Goal: Communication & Community: Ask a question

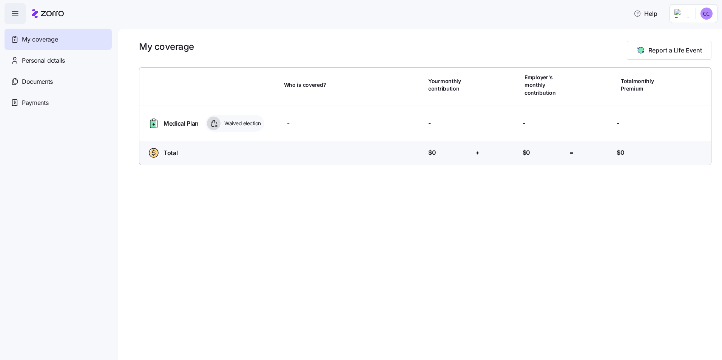
click at [302, 292] on div "My coverage Report a Life Event Who is covered? Your monthly contribution Emplo…" at bounding box center [420, 195] width 605 height 332
drag, startPoint x: 382, startPoint y: 201, endPoint x: 401, endPoint y: 198, distance: 19.0
click at [302, 201] on div "My coverage Report a Life Event Who is covered? Your monthly contribution Emplo…" at bounding box center [420, 195] width 605 height 332
click at [45, 82] on span "Documents" at bounding box center [37, 81] width 31 height 9
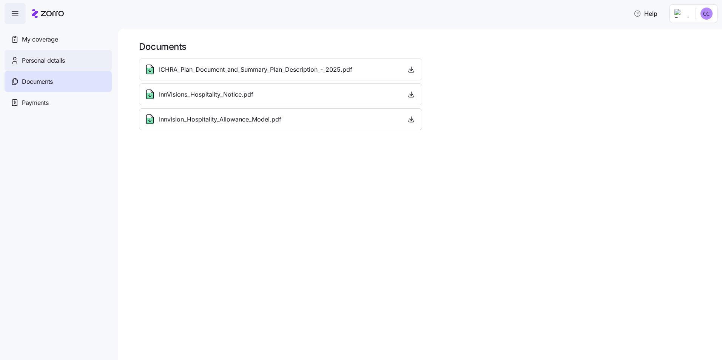
click at [38, 59] on span "Personal details" at bounding box center [43, 60] width 43 height 9
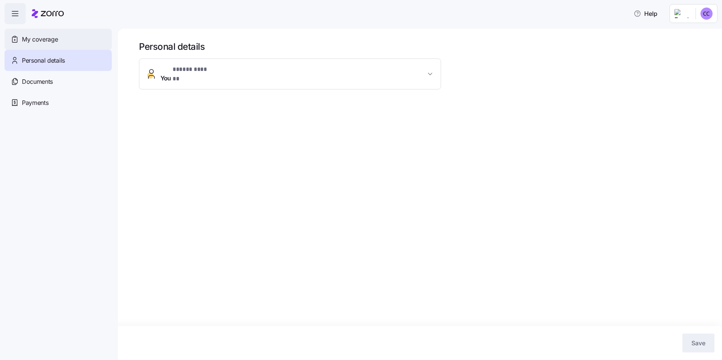
click at [34, 38] on span "My coverage" at bounding box center [40, 39] width 36 height 9
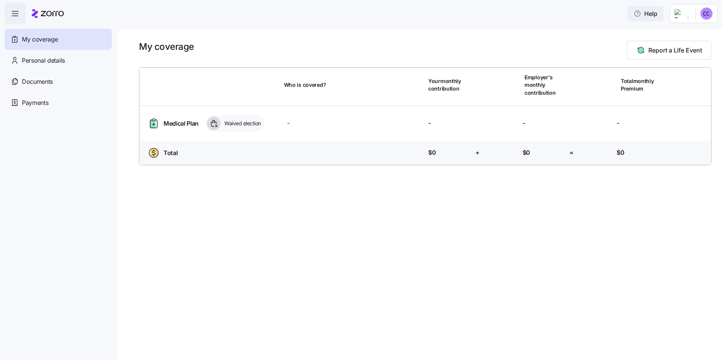
click at [302, 13] on span "Help" at bounding box center [646, 13] width 24 height 9
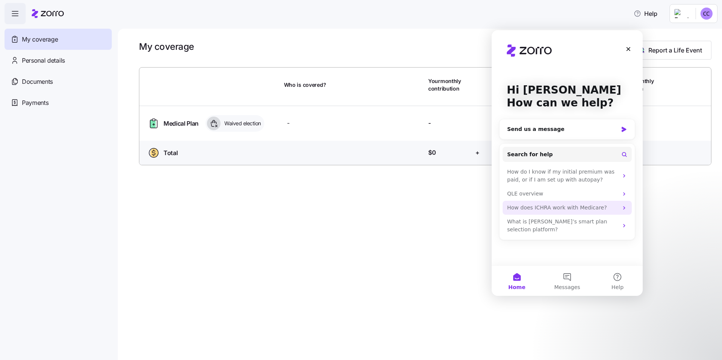
click at [302, 208] on icon "Intercom messenger" at bounding box center [625, 208] width 6 height 6
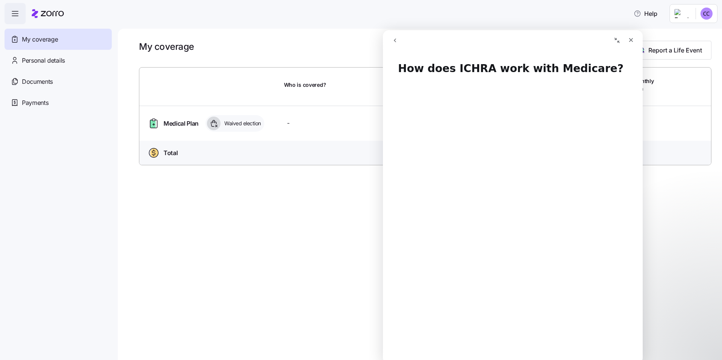
click at [302, 22] on div "Help" at bounding box center [361, 13] width 713 height 21
click at [302, 40] on icon "Close" at bounding box center [632, 40] width 4 height 4
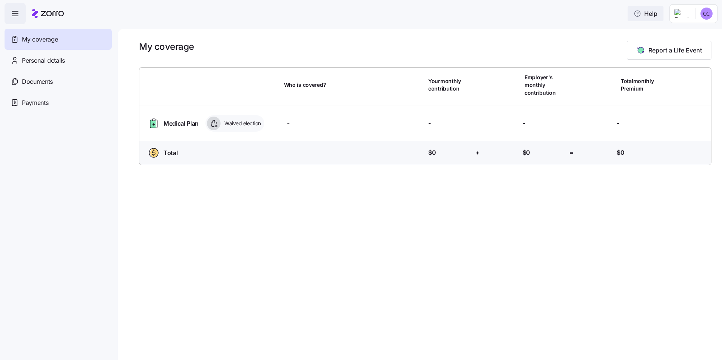
click at [302, 13] on span "Help" at bounding box center [646, 13] width 24 height 9
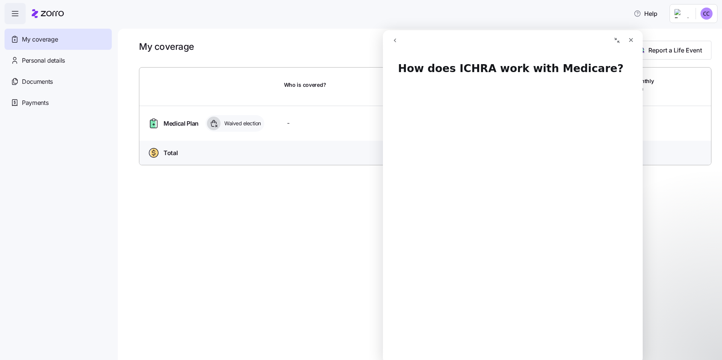
click at [302, 41] on icon "go back" at bounding box center [395, 40] width 6 height 6
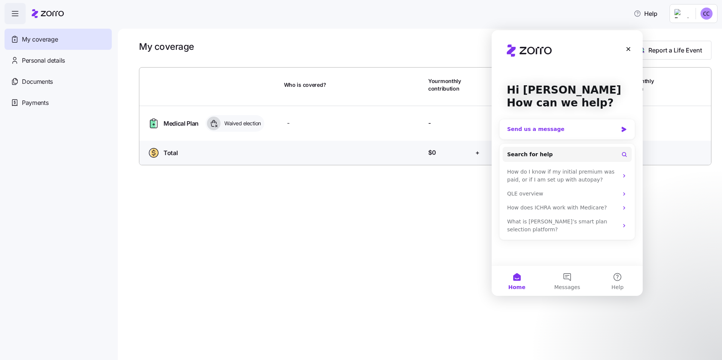
click at [302, 129] on div "Send us a message" at bounding box center [562, 129] width 111 height 8
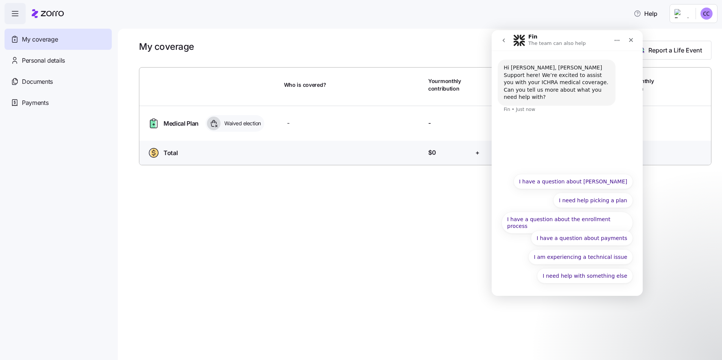
click at [302, 101] on div "Hi Carol, Zorro Support here! We’re excited to assist you with your ICHRA medic…" at bounding box center [567, 91] width 139 height 63
click at [302, 91] on div "Hi Carol, Zorro Support here! We’re excited to assist you with your ICHRA medic…" at bounding box center [557, 82] width 106 height 37
click at [302, 138] on div "Hi Carol, Zorro Support here! We’re excited to assist you with your ICHRA medic…" at bounding box center [567, 110] width 151 height 119
click at [302, 56] on div "Hi Carol, Zorro Support here! We’re excited to assist you with your ICHRA medic…" at bounding box center [567, 87] width 151 height 72
click at [302, 63] on div "Hi Carol, Zorro Support here! We’re excited to assist you with your ICHRA medic…" at bounding box center [557, 83] width 118 height 46
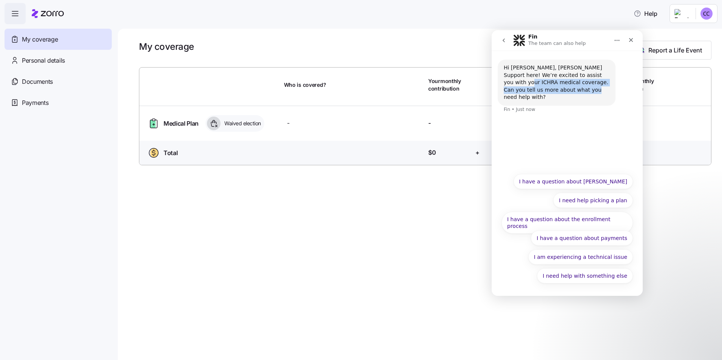
drag, startPoint x: 567, startPoint y: 63, endPoint x: 611, endPoint y: 94, distance: 54.2
click at [302, 94] on div "Hi Carol, Zorro Support here! We’re excited to assist you with your ICHRA medic…" at bounding box center [557, 83] width 118 height 46
drag, startPoint x: 611, startPoint y: 94, endPoint x: 599, endPoint y: 103, distance: 15.0
click at [302, 106] on div "Hi Carol, Zorro Support here! We’re excited to assist you with your ICHRA medic…" at bounding box center [567, 91] width 139 height 63
click at [302, 39] on icon "Home" at bounding box center [617, 40] width 6 height 6
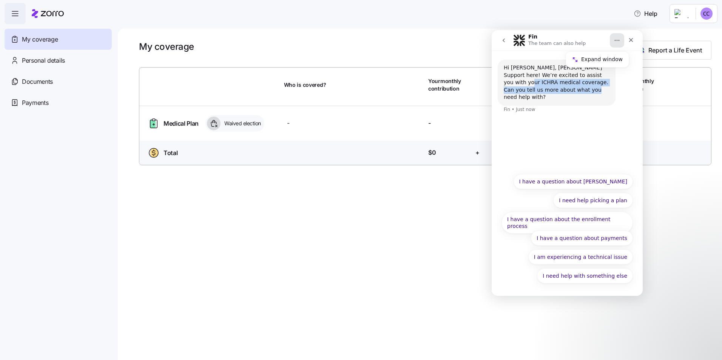
click at [302, 95] on div "Hi Carol, Zorro Support here! We’re excited to assist you with your ICHRA medic…" at bounding box center [557, 83] width 118 height 46
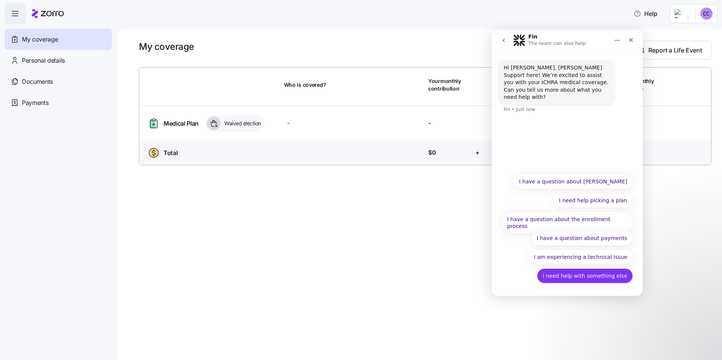
click at [302, 278] on button "I need help with something else" at bounding box center [585, 276] width 96 height 15
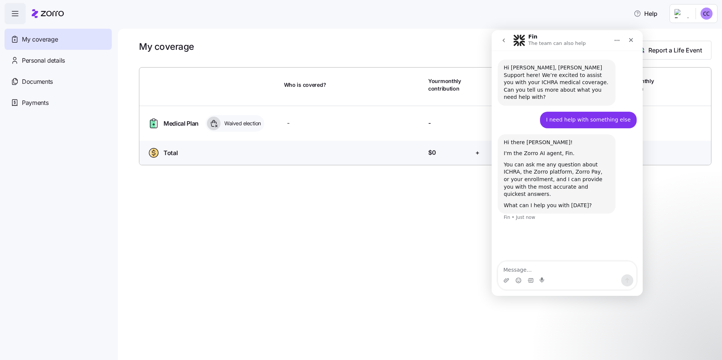
click at [302, 269] on textarea "Message…" at bounding box center [567, 268] width 138 height 13
type textarea "I"
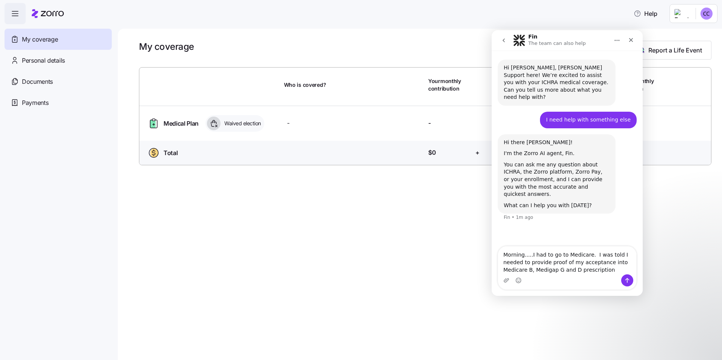
click at [302, 254] on textarea "Morning.....I had to go to Medicare. I was told I needed to provide proof of my…" at bounding box center [567, 261] width 138 height 28
click at [302, 270] on textarea "Morning.....I had to go on Medicare. I was told I needed to provide proof of my…" at bounding box center [567, 261] width 138 height 28
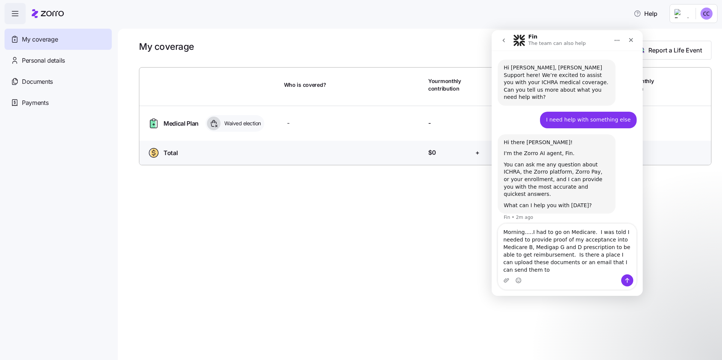
type textarea "Morning.....I had to go on Medicare. I was told I needed to provide proof of my…"
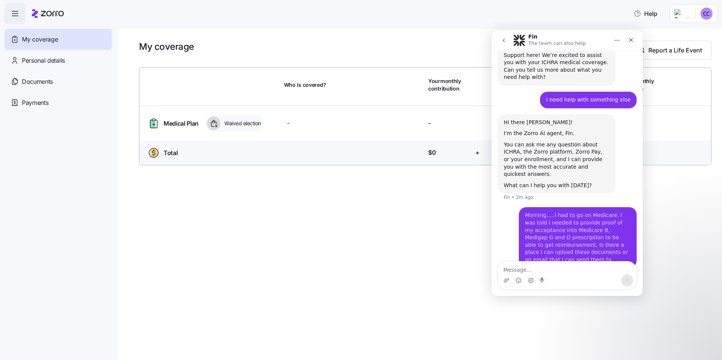
scroll to position [28, 0]
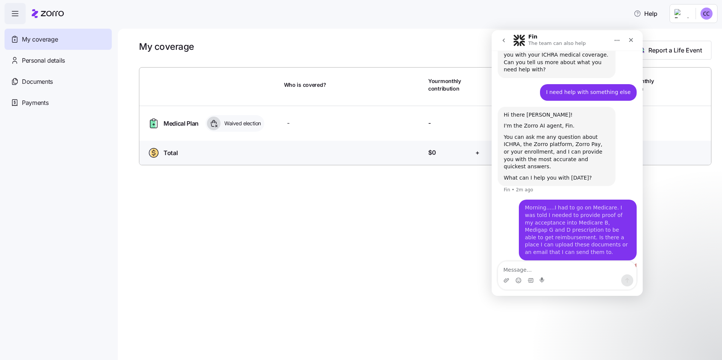
click at [302, 263] on div "Couldn't send" at bounding box center [620, 265] width 34 height 5
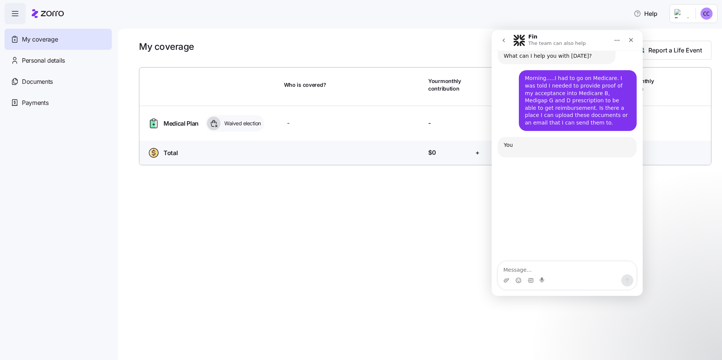
scroll to position [156, 0]
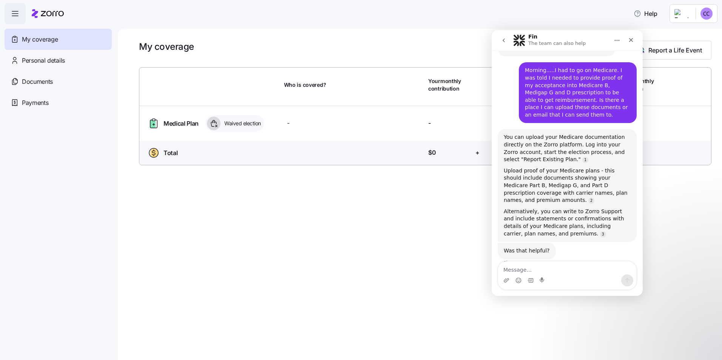
click at [290, 122] on div "Who is covered? -" at bounding box center [355, 123] width 136 height 9
click at [169, 124] on span "Medical Plan" at bounding box center [181, 123] width 35 height 9
click at [152, 125] on icon at bounding box center [152, 124] width 5 height 8
click at [13, 12] on icon "button" at bounding box center [15, 13] width 9 height 9
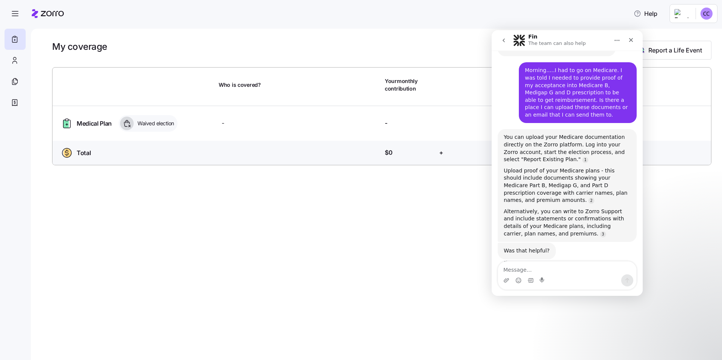
click at [302, 261] on div "Fin • Just now" at bounding box center [519, 263] width 31 height 5
click at [302, 271] on textarea "Message…" at bounding box center [567, 268] width 138 height 13
click at [12, 80] on icon at bounding box center [14, 82] width 4 height 5
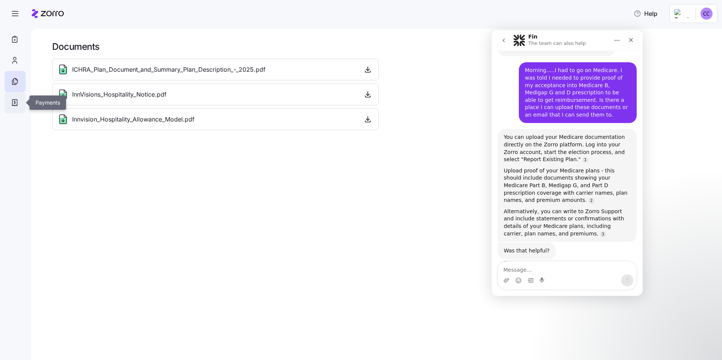
click at [13, 104] on icon at bounding box center [15, 102] width 8 height 9
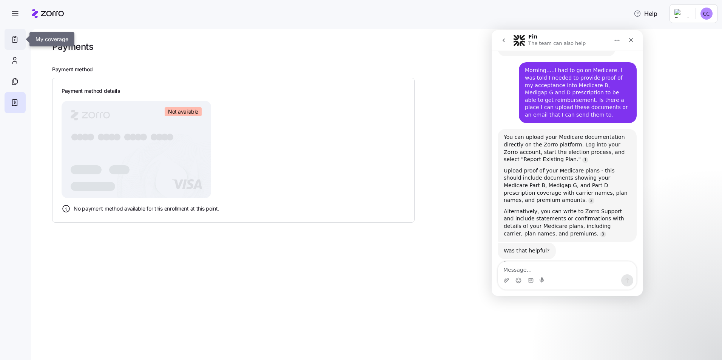
click at [17, 40] on icon at bounding box center [14, 40] width 5 height 6
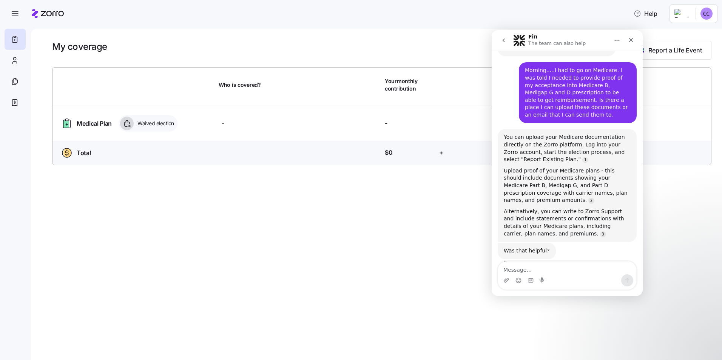
click at [65, 120] on icon at bounding box center [65, 124] width 5 height 8
click at [91, 119] on span "Medical Plan" at bounding box center [94, 123] width 35 height 9
click at [153, 120] on span "Waived election" at bounding box center [154, 124] width 39 height 8
click at [302, 266] on textarea "Message…" at bounding box center [567, 268] width 138 height 13
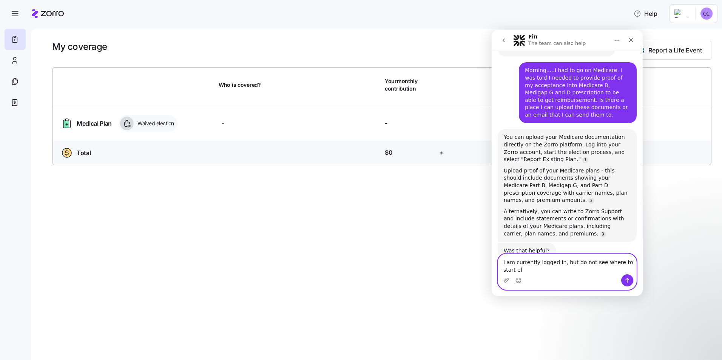
scroll to position [161, 0]
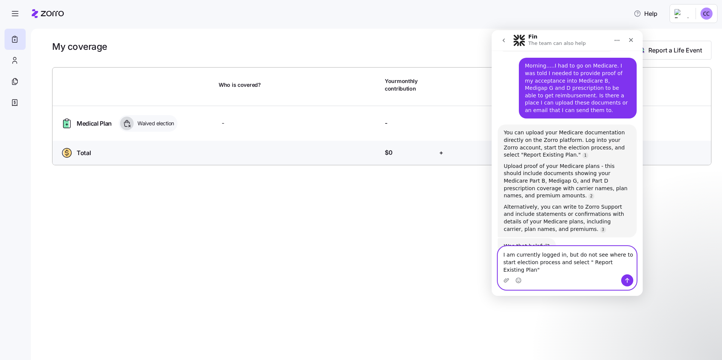
type textarea "I am currently logged in, but do not see where to start election process and se…"
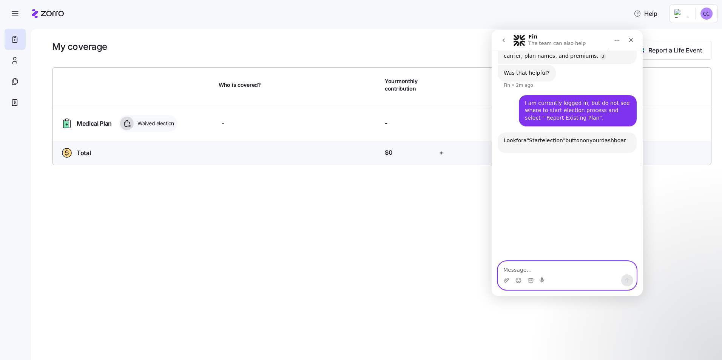
scroll to position [357, 0]
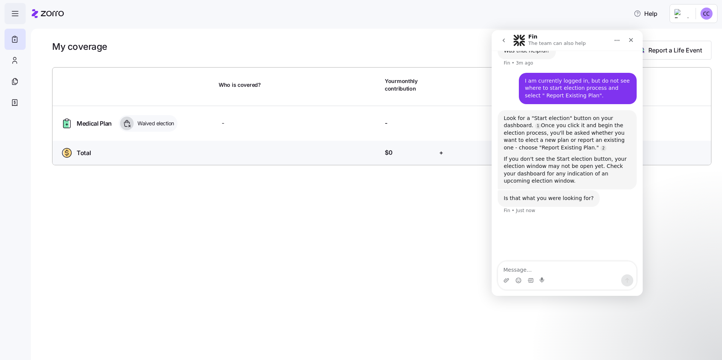
click at [17, 13] on icon "button" at bounding box center [15, 13] width 9 height 9
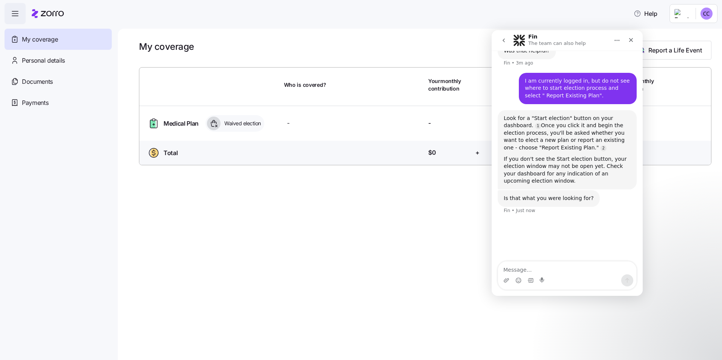
click at [52, 14] on icon at bounding box center [48, 13] width 32 height 9
click at [302, 269] on textarea "Message…" at bounding box center [567, 268] width 138 height 13
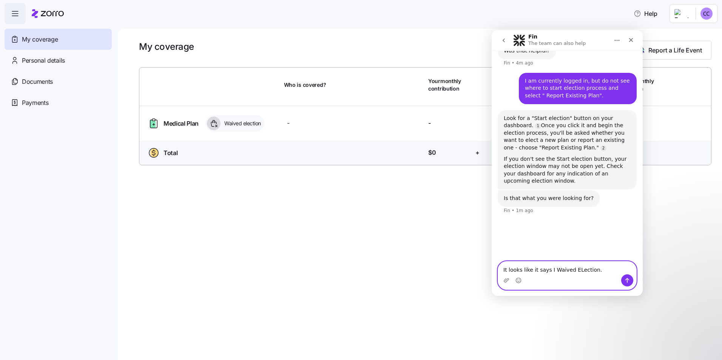
type textarea "It looks like it says I Waived Election."
click at [302, 269] on textarea "It looks like it says I Waived Election." at bounding box center [567, 268] width 138 height 13
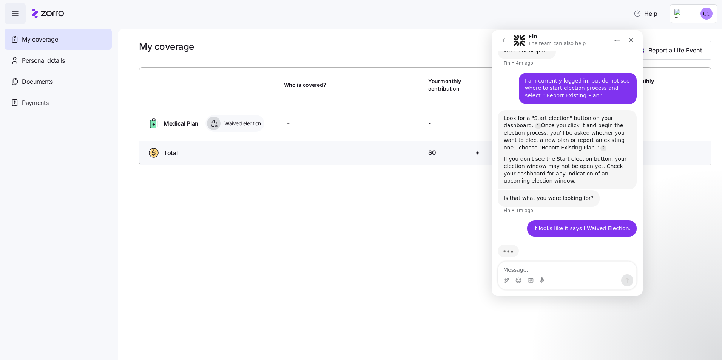
click at [14, 12] on icon "button" at bounding box center [15, 13] width 9 height 9
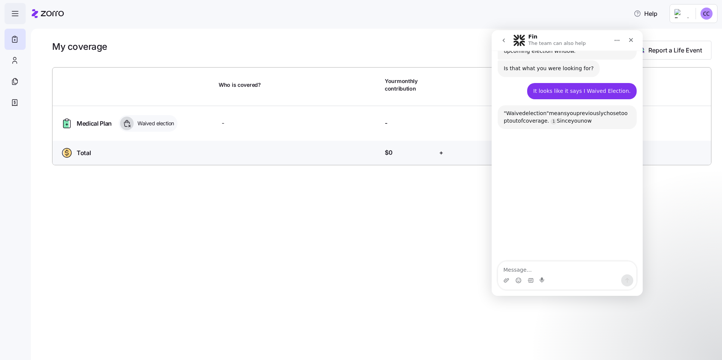
scroll to position [504, 0]
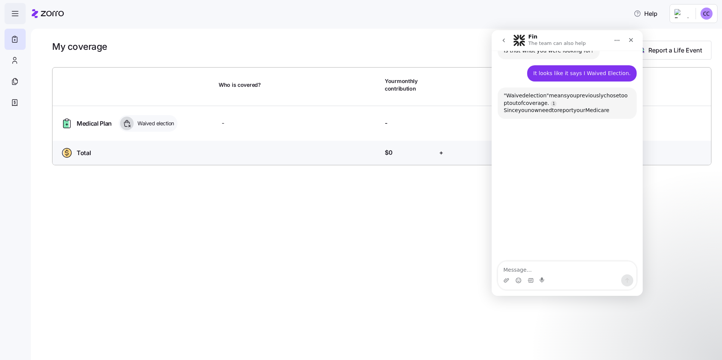
click at [14, 12] on icon "button" at bounding box center [15, 13] width 9 height 9
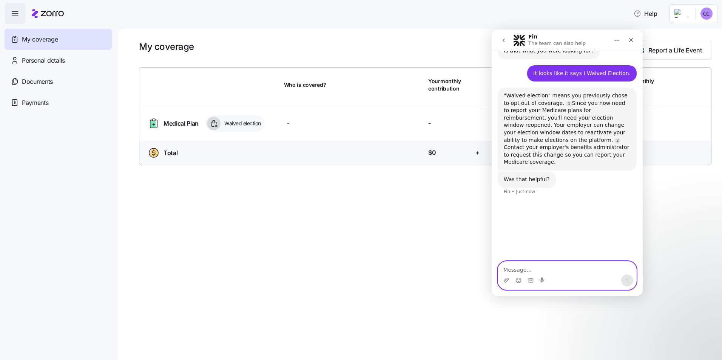
click at [302, 266] on textarea "Message…" at bounding box center [567, 268] width 138 height 13
type textarea "yes....thank you."
click at [302, 235] on div "My coverage Report a Life Event Who is covered? Your monthly contribution Emplo…" at bounding box center [420, 195] width 605 height 332
click at [302, 281] on icon "Send a message…" at bounding box center [628, 281] width 6 height 6
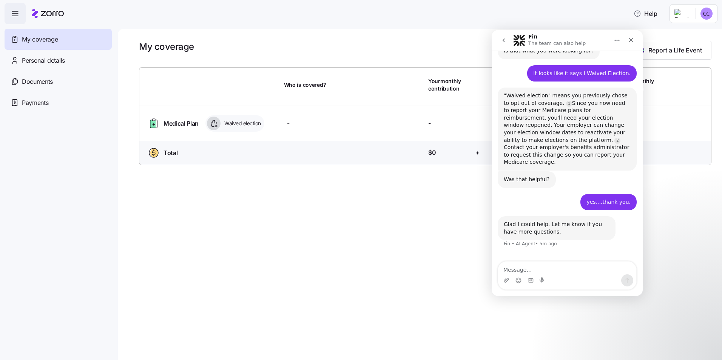
click at [302, 17] on html "Help My coverage Personal details Documents Partners hub Payments My coverage R…" at bounding box center [361, 178] width 722 height 356
click at [302, 47] on div "Log out" at bounding box center [686, 46] width 29 height 8
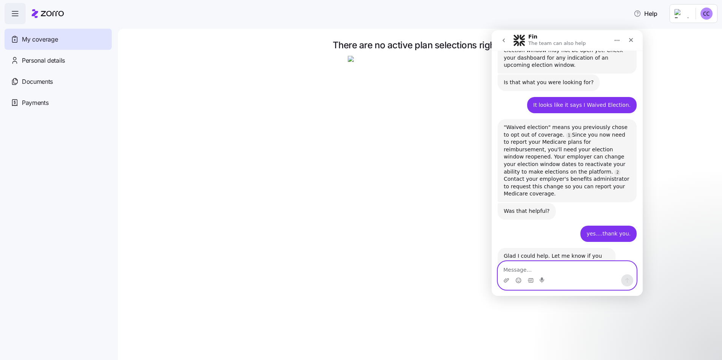
scroll to position [467, 0]
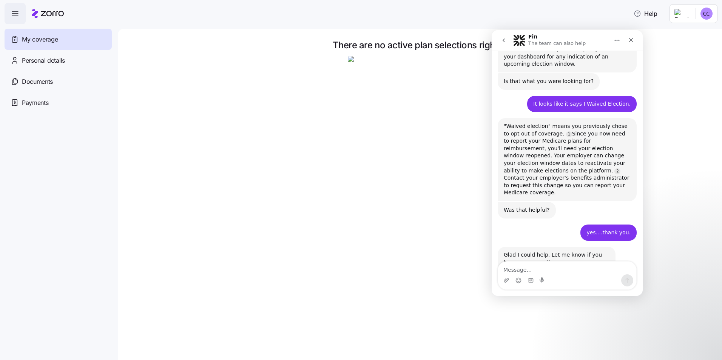
click at [198, 164] on div at bounding box center [425, 133] width 573 height 155
click at [633, 40] on icon "Close" at bounding box center [631, 40] width 6 height 6
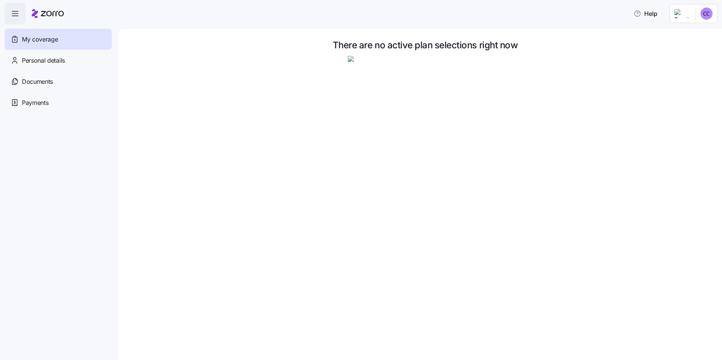
click at [31, 38] on span "My coverage" at bounding box center [40, 39] width 36 height 9
click at [36, 61] on span "Personal details" at bounding box center [43, 60] width 43 height 9
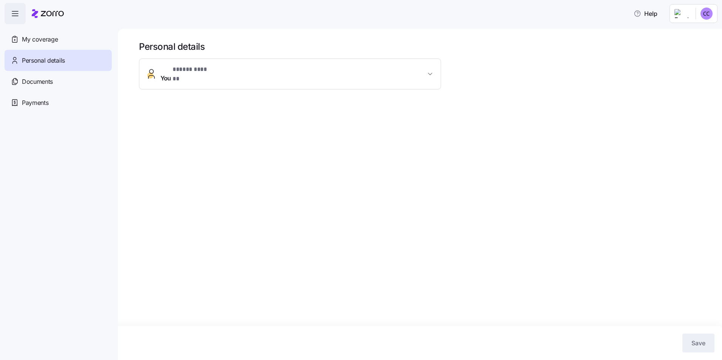
click at [168, 71] on span "You * ***** ****** *" at bounding box center [188, 74] width 54 height 18
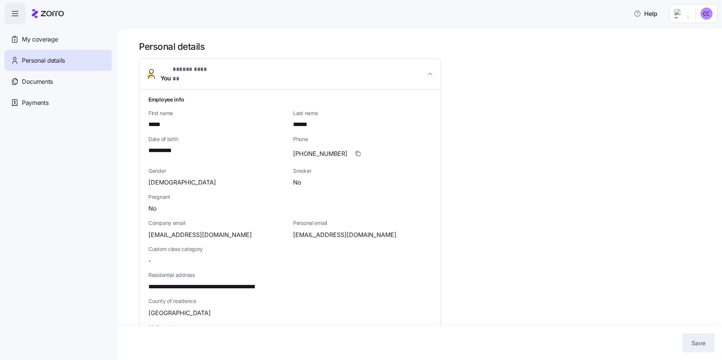
click at [114, 69] on nav "My coverage Personal details Documents Partners hub Payments" at bounding box center [59, 192] width 118 height 336
click at [35, 81] on span "Documents" at bounding box center [37, 81] width 31 height 9
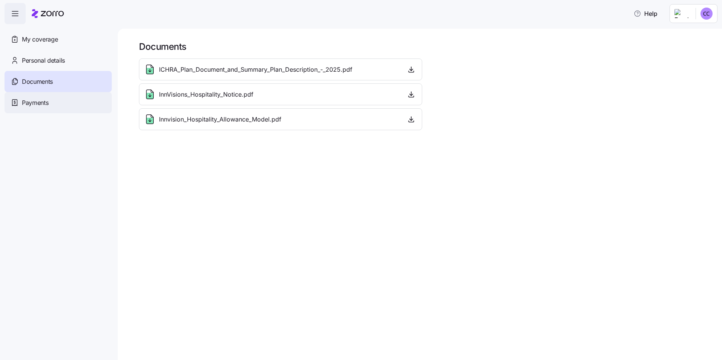
click at [31, 103] on span "Payments" at bounding box center [35, 102] width 26 height 9
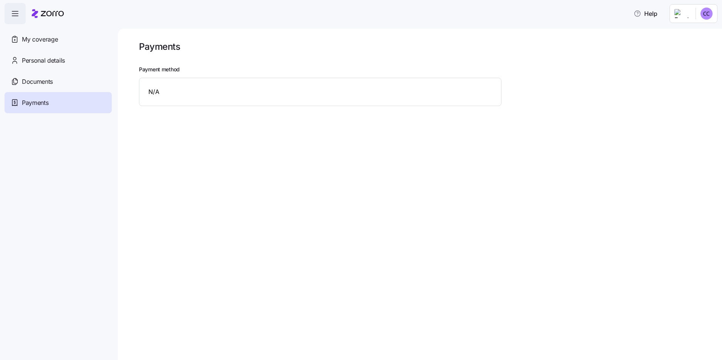
click at [14, 12] on icon "button" at bounding box center [15, 13] width 9 height 9
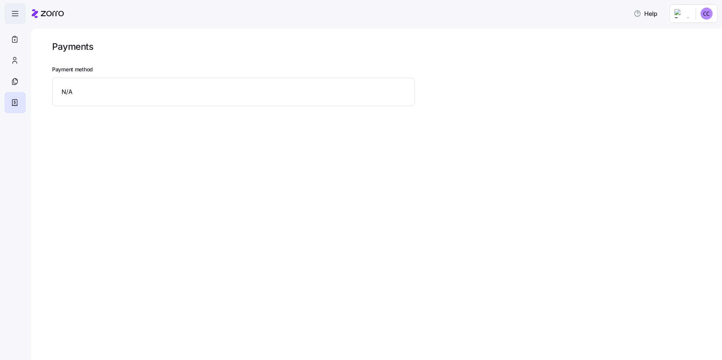
click at [14, 12] on icon "button" at bounding box center [15, 13] width 9 height 9
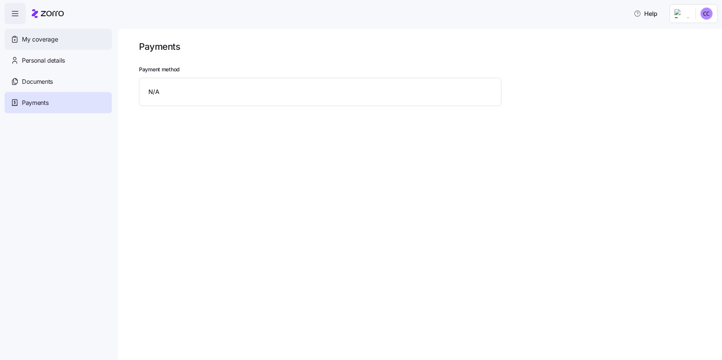
click at [31, 39] on span "My coverage" at bounding box center [40, 39] width 36 height 9
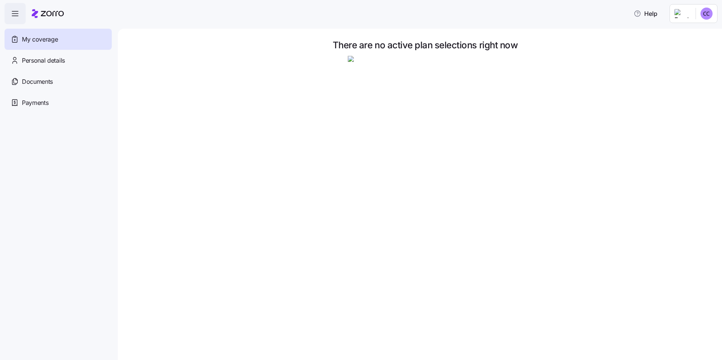
click at [15, 12] on icon "button" at bounding box center [15, 13] width 9 height 9
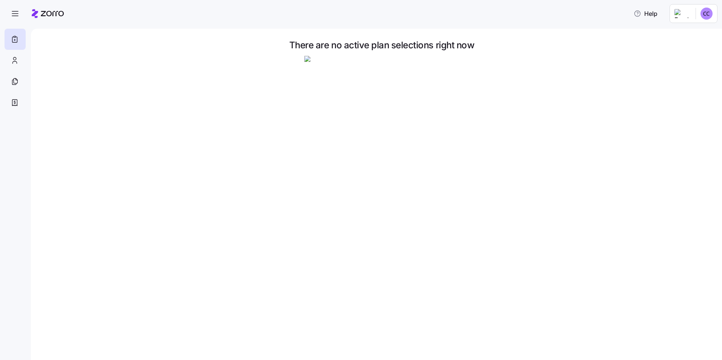
click at [384, 94] on img at bounding box center [382, 133] width 155 height 155
click at [359, 46] on span "There are no active plan selections right now" at bounding box center [381, 45] width 185 height 9
click at [299, 38] on div "There are no active plan selections right now" at bounding box center [377, 195] width 692 height 332
click at [15, 36] on icon at bounding box center [15, 39] width 8 height 9
drag, startPoint x: 364, startPoint y: 122, endPoint x: 355, endPoint y: 115, distance: 11.0
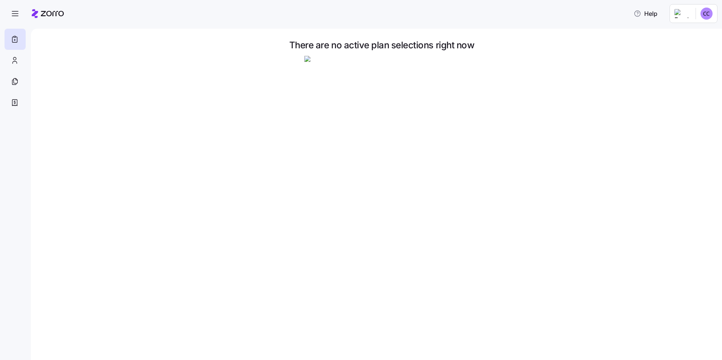
click at [355, 115] on img at bounding box center [382, 133] width 155 height 155
drag, startPoint x: 356, startPoint y: 115, endPoint x: 14, endPoint y: 40, distance: 349.6
click at [14, 40] on icon at bounding box center [15, 39] width 8 height 9
click at [653, 15] on span "Help" at bounding box center [646, 13] width 24 height 9
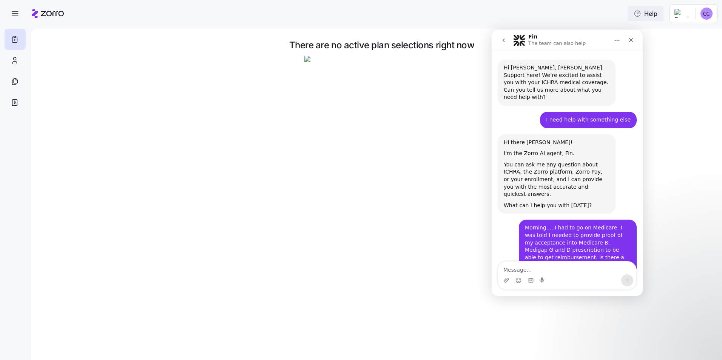
scroll to position [467, 0]
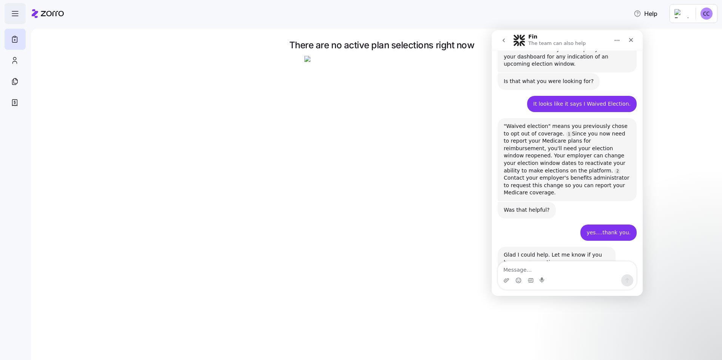
click at [15, 12] on icon "button" at bounding box center [15, 13] width 9 height 9
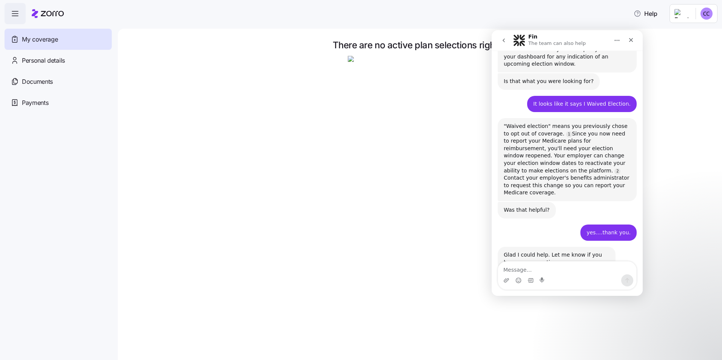
click at [15, 12] on icon "button" at bounding box center [15, 13] width 9 height 9
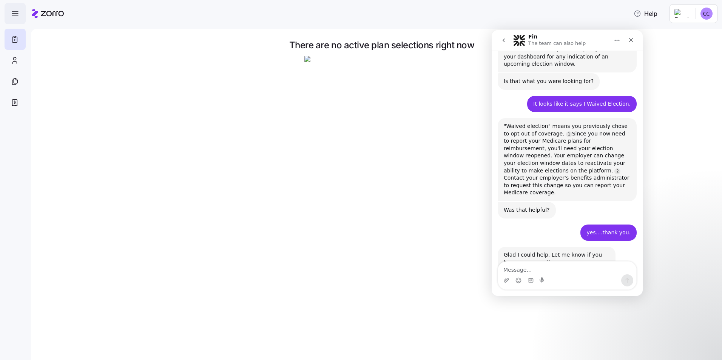
click at [15, 12] on icon "button" at bounding box center [15, 13] width 9 height 9
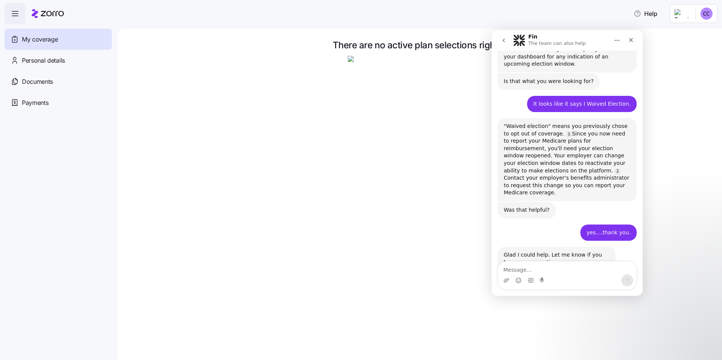
drag, startPoint x: 30, startPoint y: 39, endPoint x: 26, endPoint y: 39, distance: 3.8
click at [26, 39] on span "My coverage" at bounding box center [40, 39] width 36 height 9
click at [408, 97] on img at bounding box center [425, 133] width 155 height 155
click at [414, 158] on img at bounding box center [425, 133] width 155 height 155
click at [401, 155] on img at bounding box center [425, 133] width 155 height 155
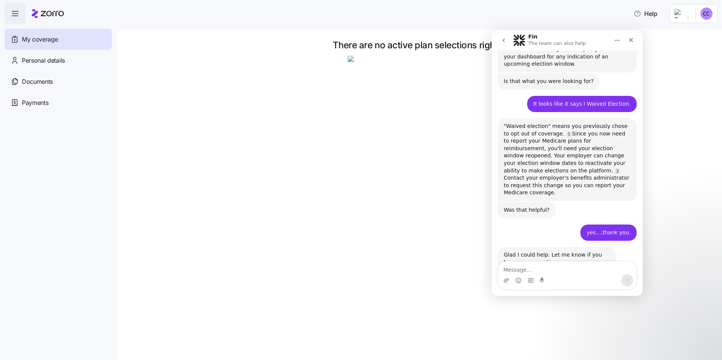
click at [426, 135] on img at bounding box center [425, 133] width 155 height 155
click at [431, 133] on img at bounding box center [425, 133] width 155 height 155
click at [432, 126] on img at bounding box center [425, 133] width 155 height 155
click at [31, 80] on span "Documents" at bounding box center [37, 81] width 31 height 9
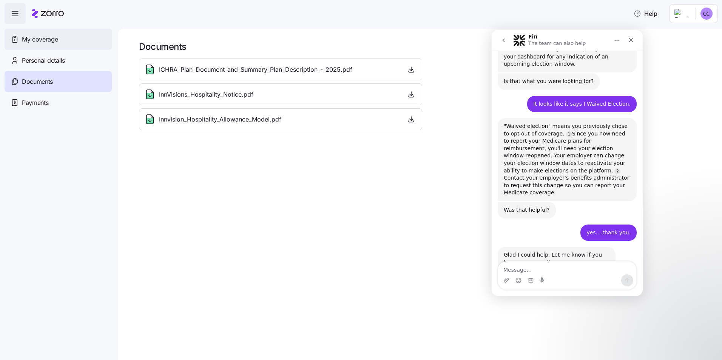
click at [31, 40] on span "My coverage" at bounding box center [40, 39] width 36 height 9
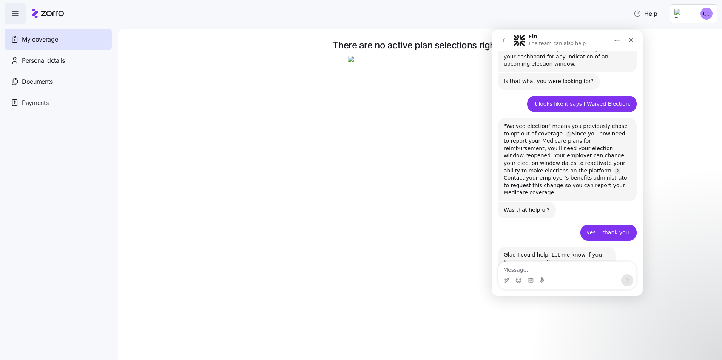
click at [52, 13] on icon at bounding box center [48, 13] width 32 height 9
click at [16, 12] on icon "button" at bounding box center [15, 13] width 9 height 9
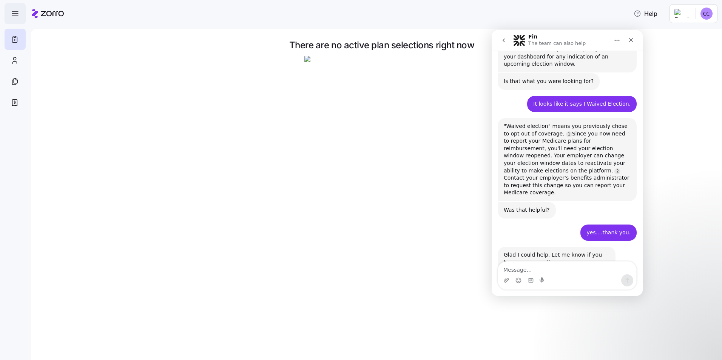
click at [15, 12] on icon "button" at bounding box center [15, 13] width 9 height 9
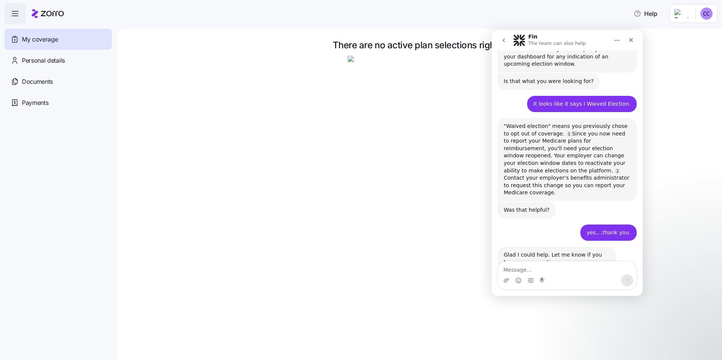
click at [138, 32] on div "There are no active plan selections right now" at bounding box center [420, 195] width 605 height 332
click at [15, 11] on icon "button" at bounding box center [15, 13] width 9 height 9
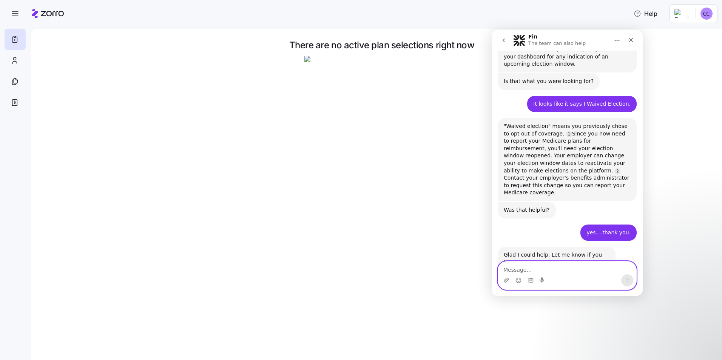
click at [507, 268] on textarea "Message…" at bounding box center [567, 268] width 138 height 13
click at [567, 271] on textarea "My employer reactivated" at bounding box center [567, 268] width 138 height 13
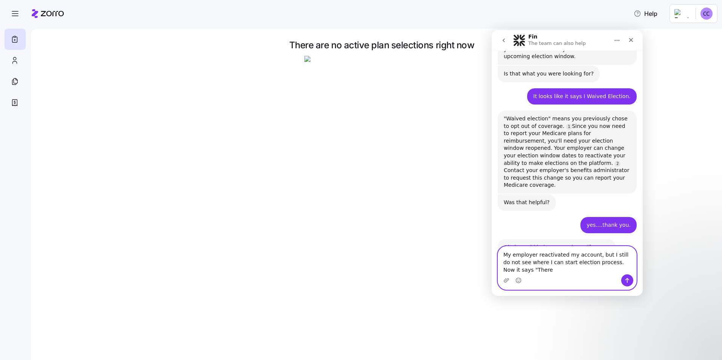
scroll to position [483, 0]
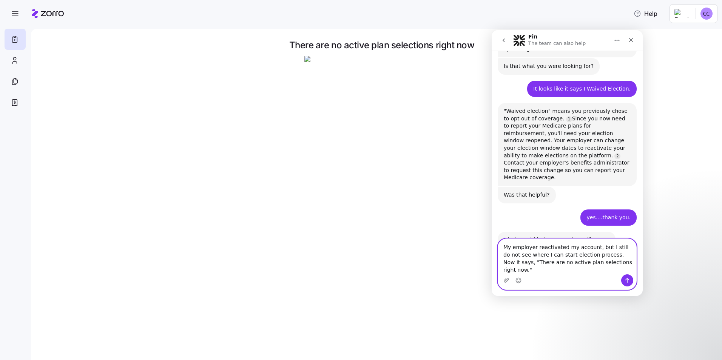
type textarea "My employer reactivated my account, but I still do not see where I can start el…"
click at [628, 279] on icon "Send a message…" at bounding box center [628, 280] width 4 height 5
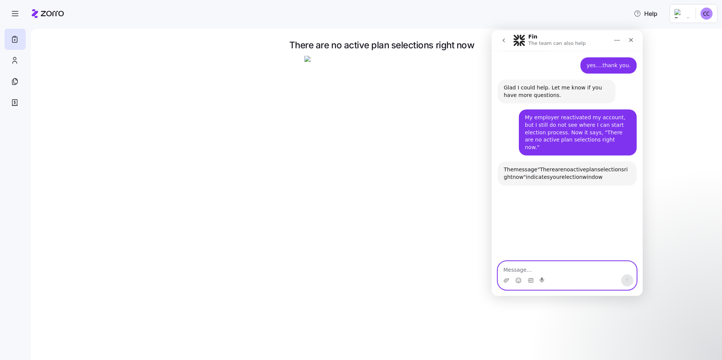
scroll to position [671, 0]
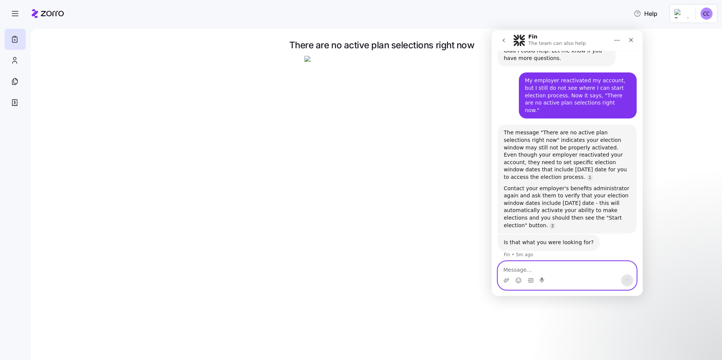
click at [510, 268] on textarea "Message…" at bounding box center [567, 268] width 138 height 13
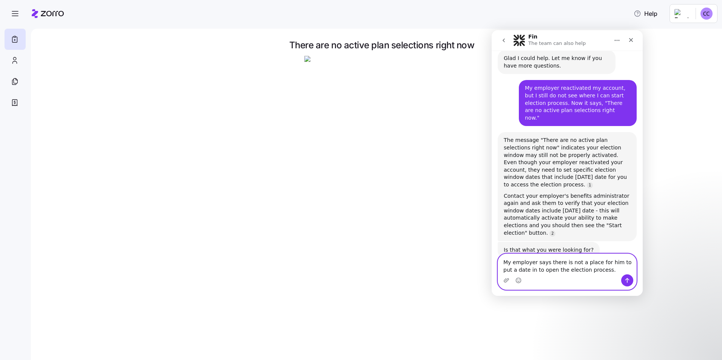
type textarea "My employer says there is not a place for him to put a date in to open the elec…"
click at [627, 280] on icon "Send a message…" at bounding box center [628, 280] width 4 height 5
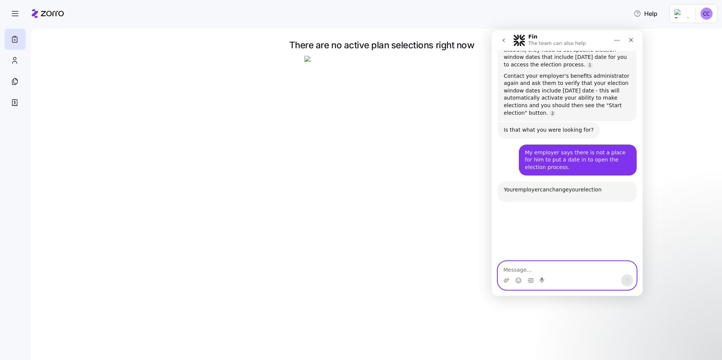
scroll to position [838, 0]
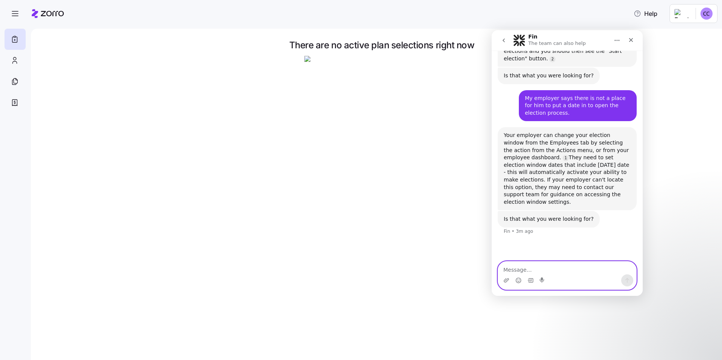
click at [513, 267] on textarea "Message…" at bounding box center [567, 268] width 138 height 13
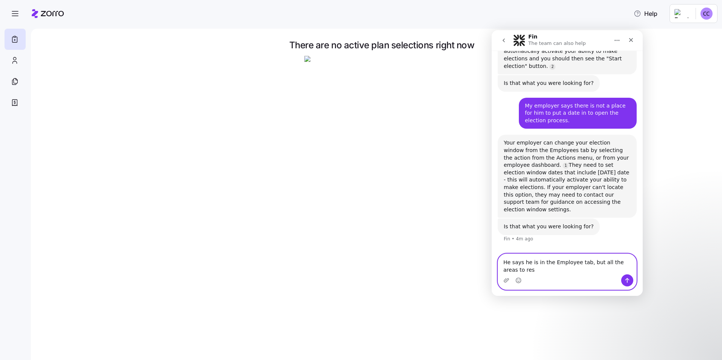
scroll to position [830, 0]
drag, startPoint x: 618, startPoint y: 271, endPoint x: 609, endPoint y: 275, distance: 10.1
click at [609, 275] on div "Intercom messenger" at bounding box center [567, 281] width 138 height 12
type textarea "He says he is in the Employee tab, but all the areas to reset are grayed out an…"
click at [628, 280] on icon "Send a message…" at bounding box center [628, 280] width 4 height 5
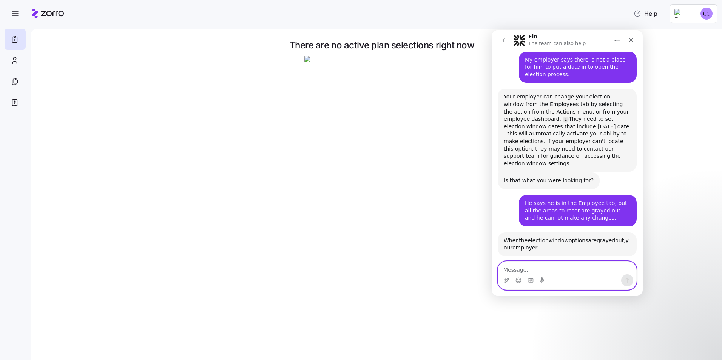
scroll to position [974, 0]
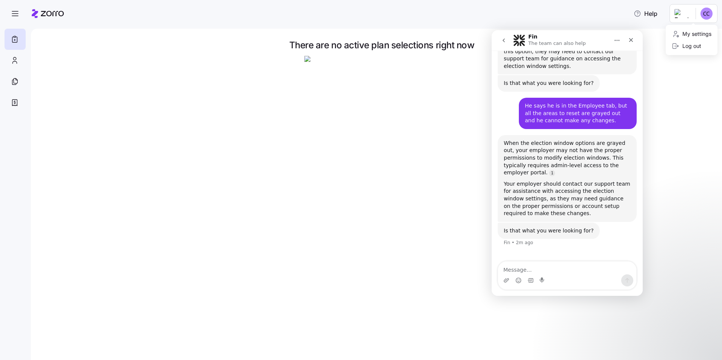
click at [706, 15] on html "Help There are no active plan selections right now My Coverage | Zorro My setti…" at bounding box center [361, 178] width 722 height 356
click at [690, 48] on div "Log out" at bounding box center [686, 46] width 29 height 8
